Goal: Contribute content

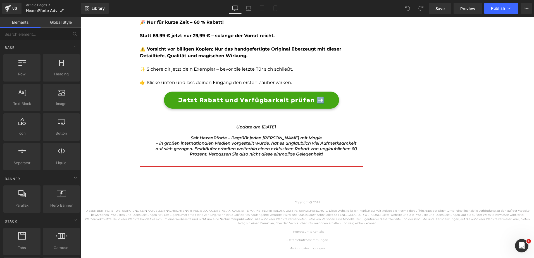
scroll to position [1621, 0]
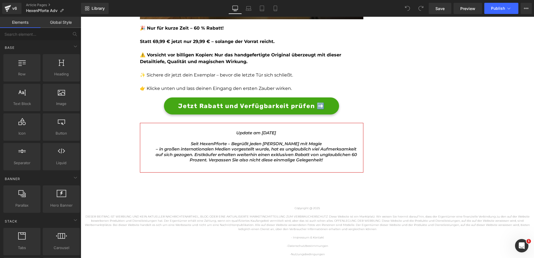
click at [228, 141] on icon "Seit HexenPforte – Begrüßt jeden [PERSON_NAME] mit Magie" at bounding box center [256, 143] width 131 height 5
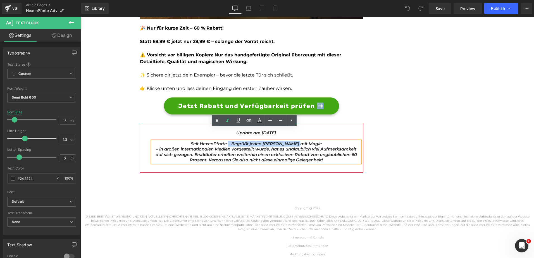
drag, startPoint x: 238, startPoint y: 130, endPoint x: 308, endPoint y: 131, distance: 69.5
click at [308, 141] on p "Seit HexenPforte – Begrüßt jeden [PERSON_NAME] mit Magie" at bounding box center [256, 144] width 208 height 6
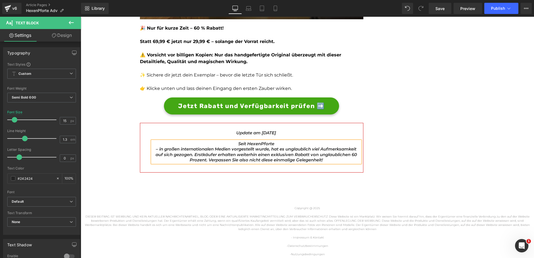
click at [155, 146] on icon "– in großen internationalen Medien vorgestellt wurde, hat es unglaublich viel A…" at bounding box center [255, 154] width 201 height 16
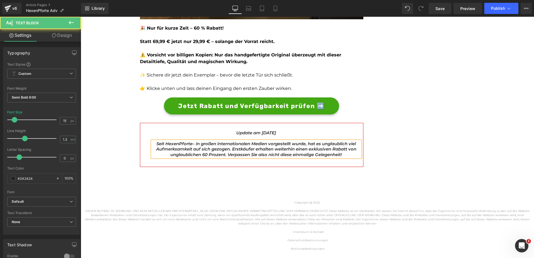
click at [161, 141] on icon "Seit HexenPforte" at bounding box center [174, 143] width 36 height 5
click at [441, 8] on span "Save" at bounding box center [439, 9] width 9 height 6
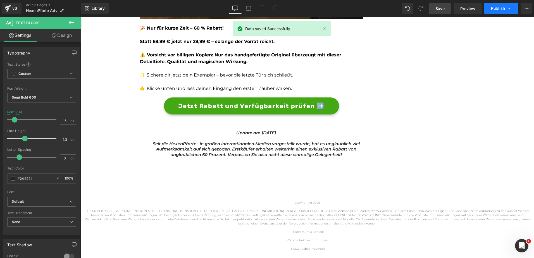
click at [497, 7] on span "Publish" at bounding box center [498, 8] width 14 height 4
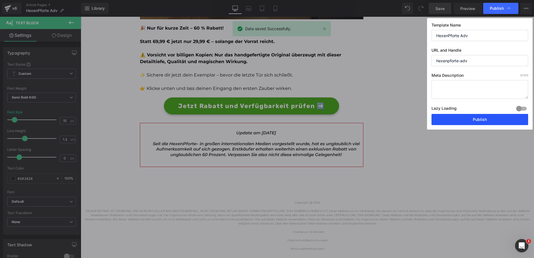
click at [457, 120] on button "Publish" at bounding box center [479, 119] width 97 height 11
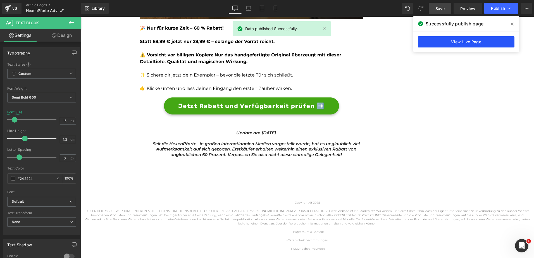
click at [444, 40] on link "View Live Page" at bounding box center [465, 41] width 97 height 11
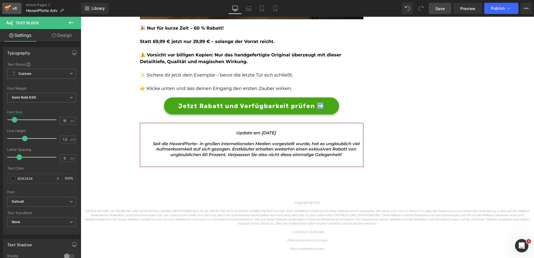
click at [9, 9] on icon at bounding box center [7, 8] width 7 height 14
